Goal: Task Accomplishment & Management: Use online tool/utility

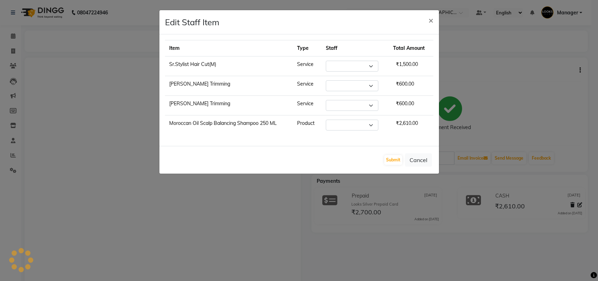
select select
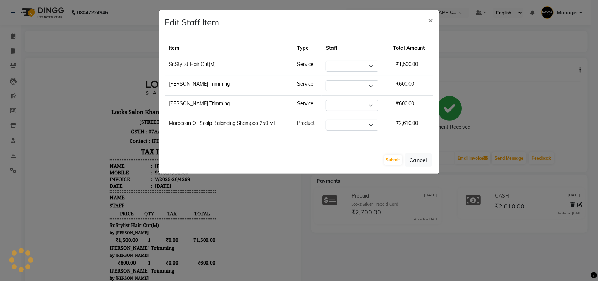
select select "84090"
select select "72594"
click at [349, 125] on select "Select Abhishek_pdct Akash_pdct Alam Counter_Sales [PERSON_NAME] [DATE]_Mgr Man…" at bounding box center [352, 125] width 53 height 11
select select "72594"
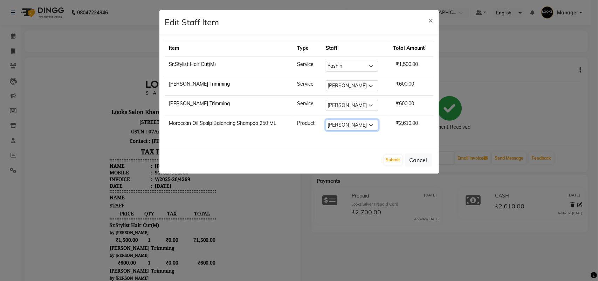
click at [326, 121] on select "Select Abhishek_pdct Akash_pdct Alam Counter_Sales [PERSON_NAME] [DATE]_Mgr Man…" at bounding box center [352, 125] width 53 height 11
click at [388, 161] on button "Submit" at bounding box center [394, 160] width 18 height 10
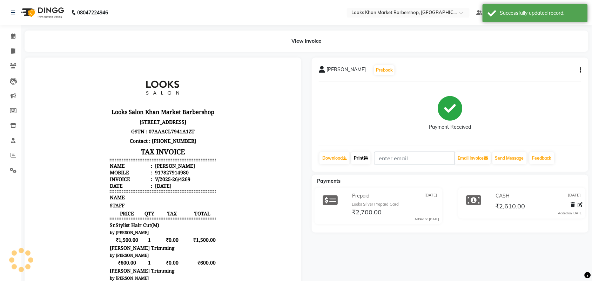
click at [358, 156] on link "Print" at bounding box center [361, 158] width 20 height 12
click at [10, 37] on span at bounding box center [13, 36] width 12 height 8
